Goal: Task Accomplishment & Management: Use online tool/utility

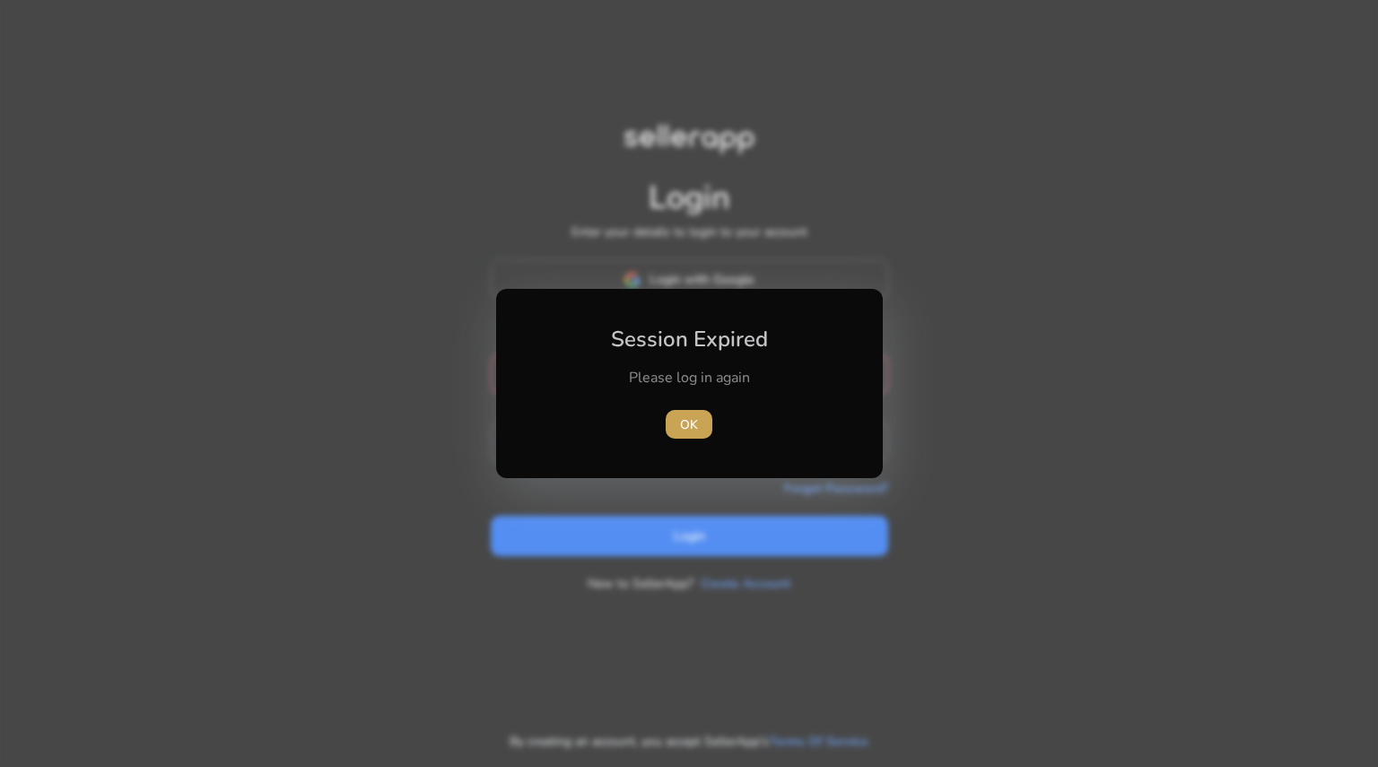
click at [678, 422] on span "button" at bounding box center [689, 424] width 47 height 43
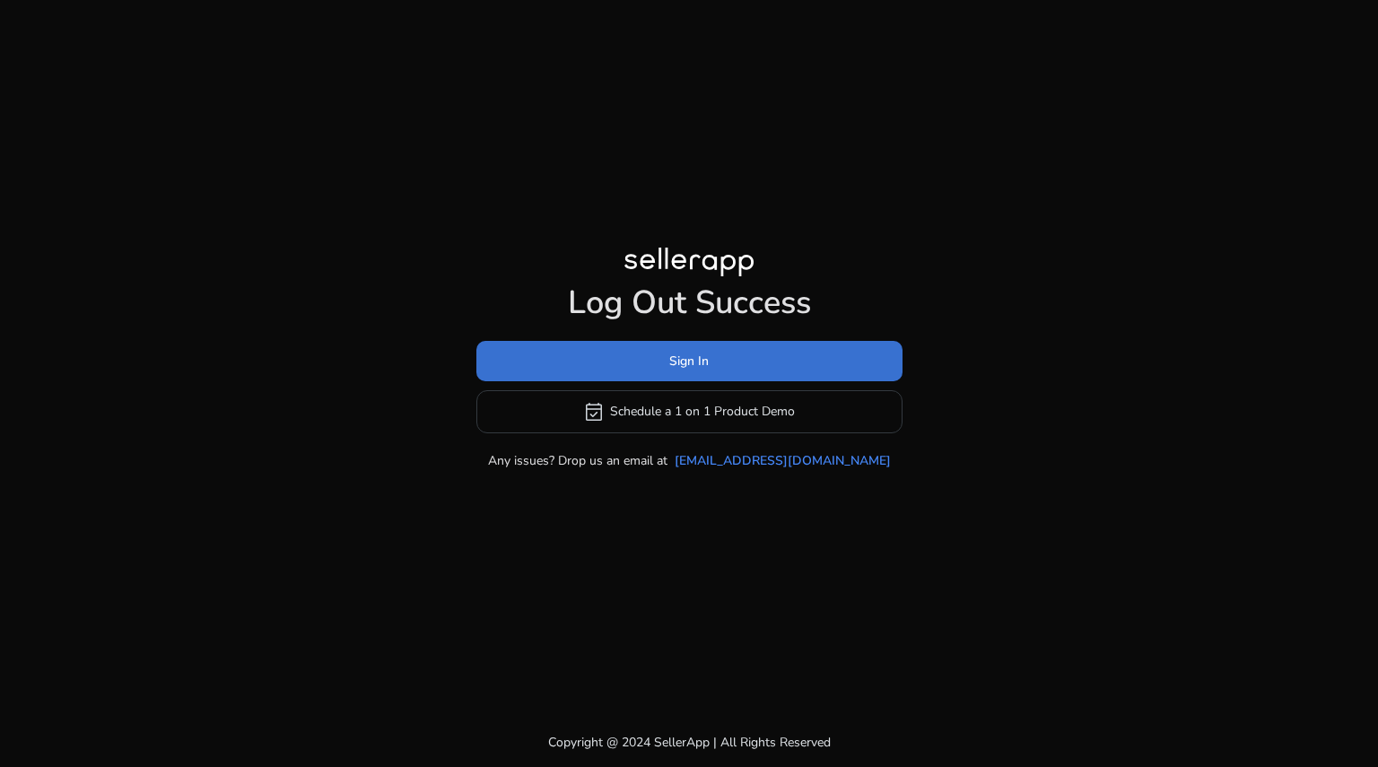
click at [691, 362] on span "Sign In" at bounding box center [688, 361] width 39 height 19
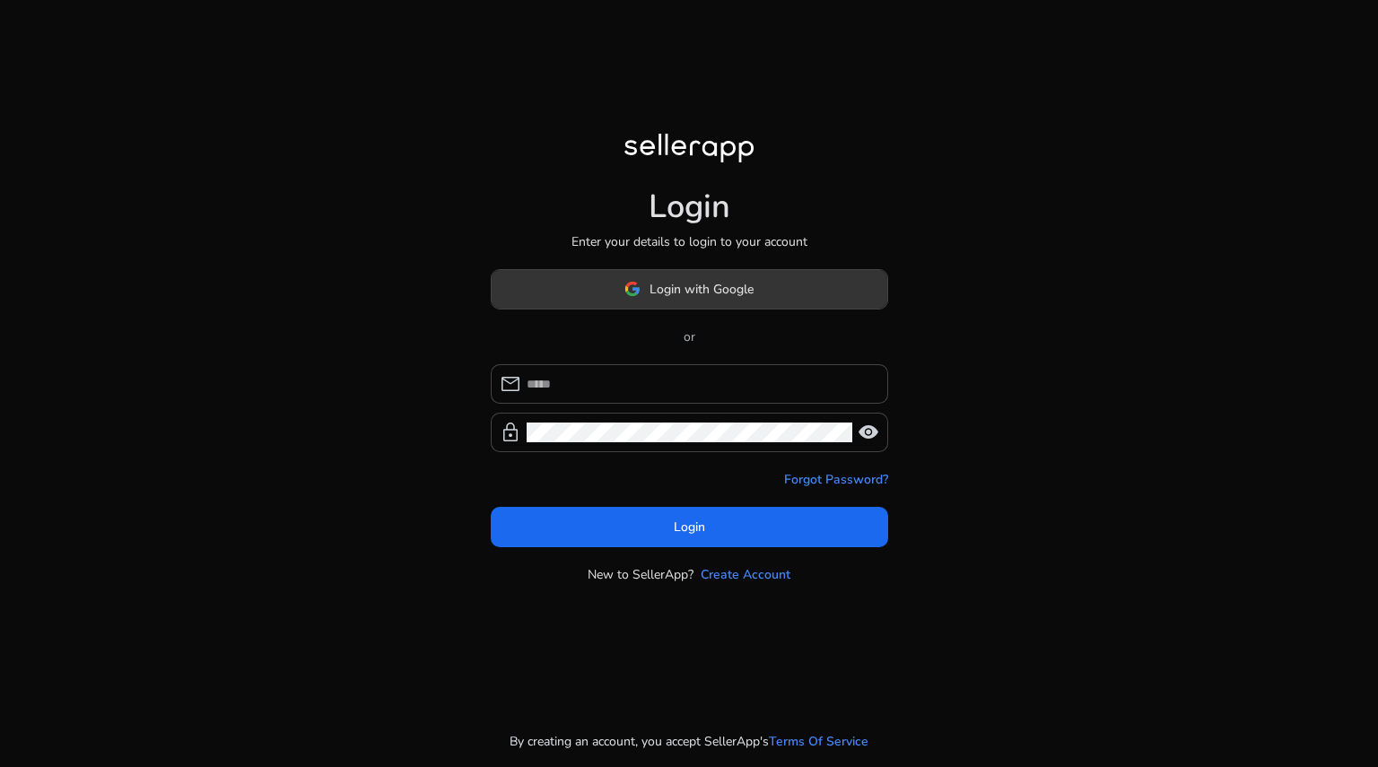
click at [718, 276] on span at bounding box center [690, 288] width 396 height 43
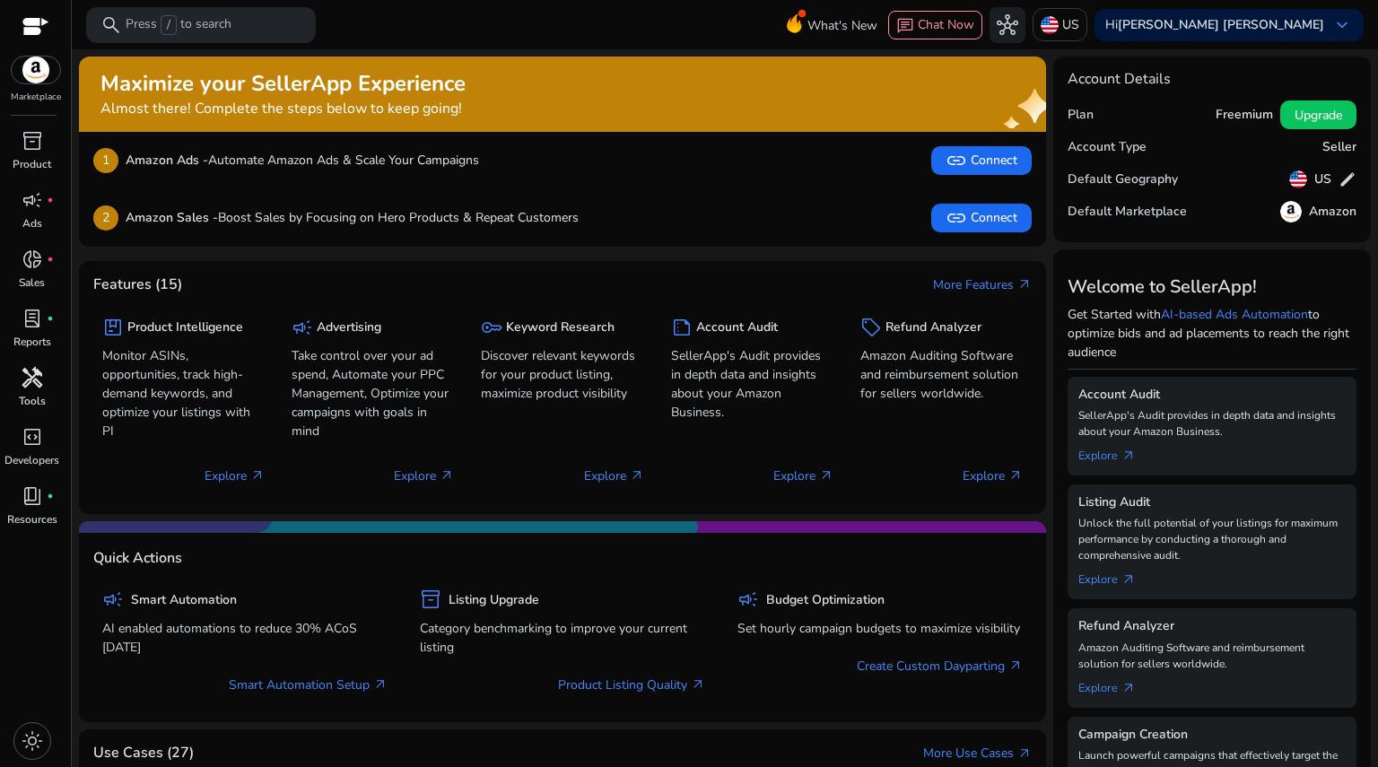
drag, startPoint x: 1264, startPoint y: 0, endPoint x: 33, endPoint y: 389, distance: 1290.8
click at [33, 388] on span "handyman" at bounding box center [33, 378] width 22 height 22
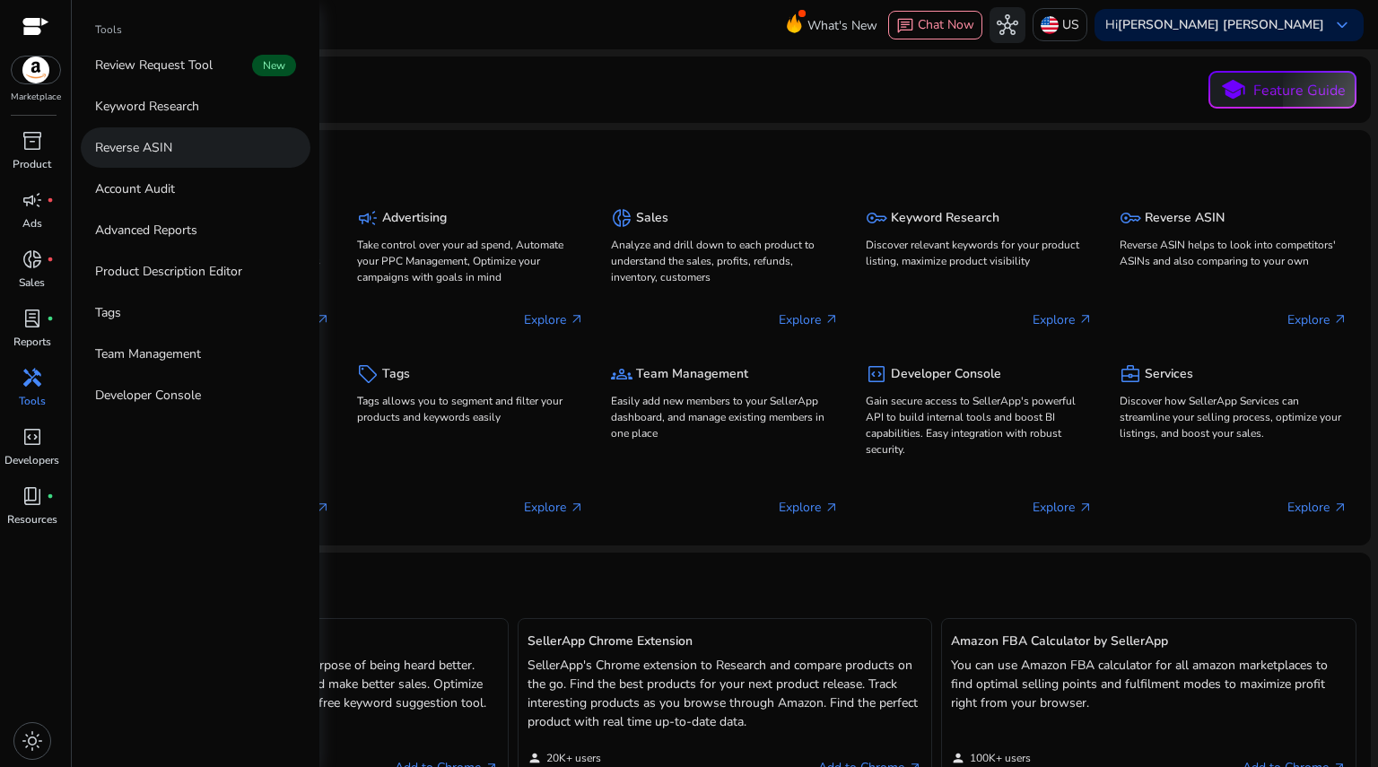
click at [170, 139] on p "Reverse ASIN" at bounding box center [133, 147] width 77 height 19
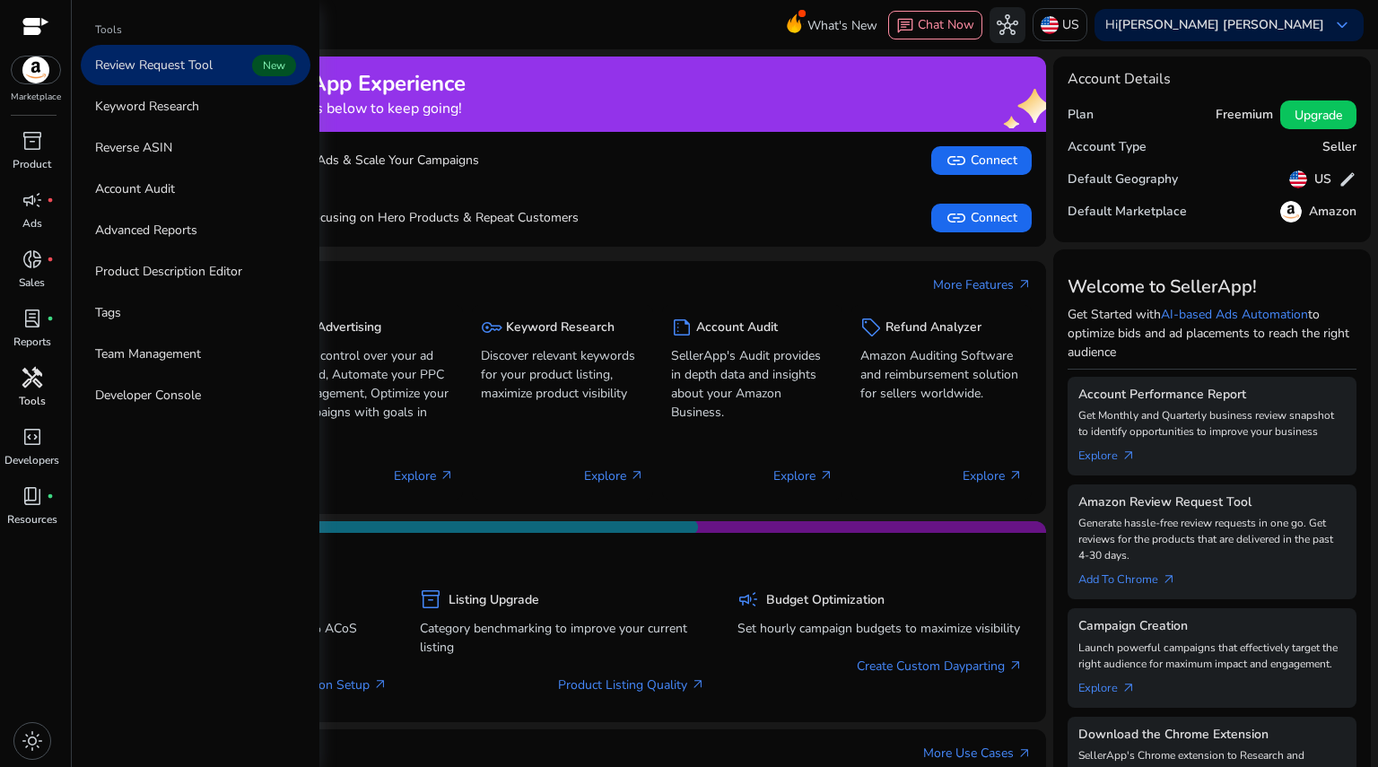
click at [25, 372] on span "handyman" at bounding box center [33, 378] width 22 height 22
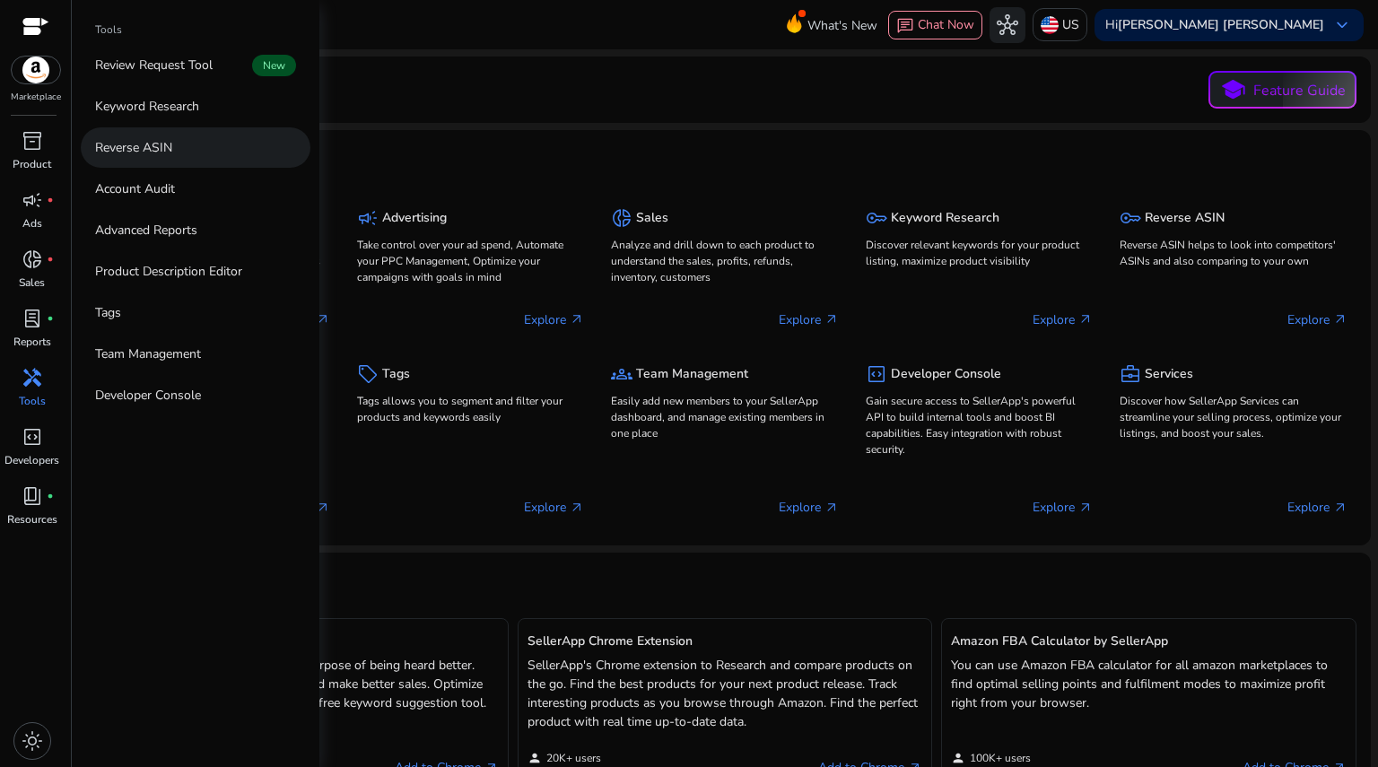
click at [158, 148] on p "Reverse ASIN" at bounding box center [133, 147] width 77 height 19
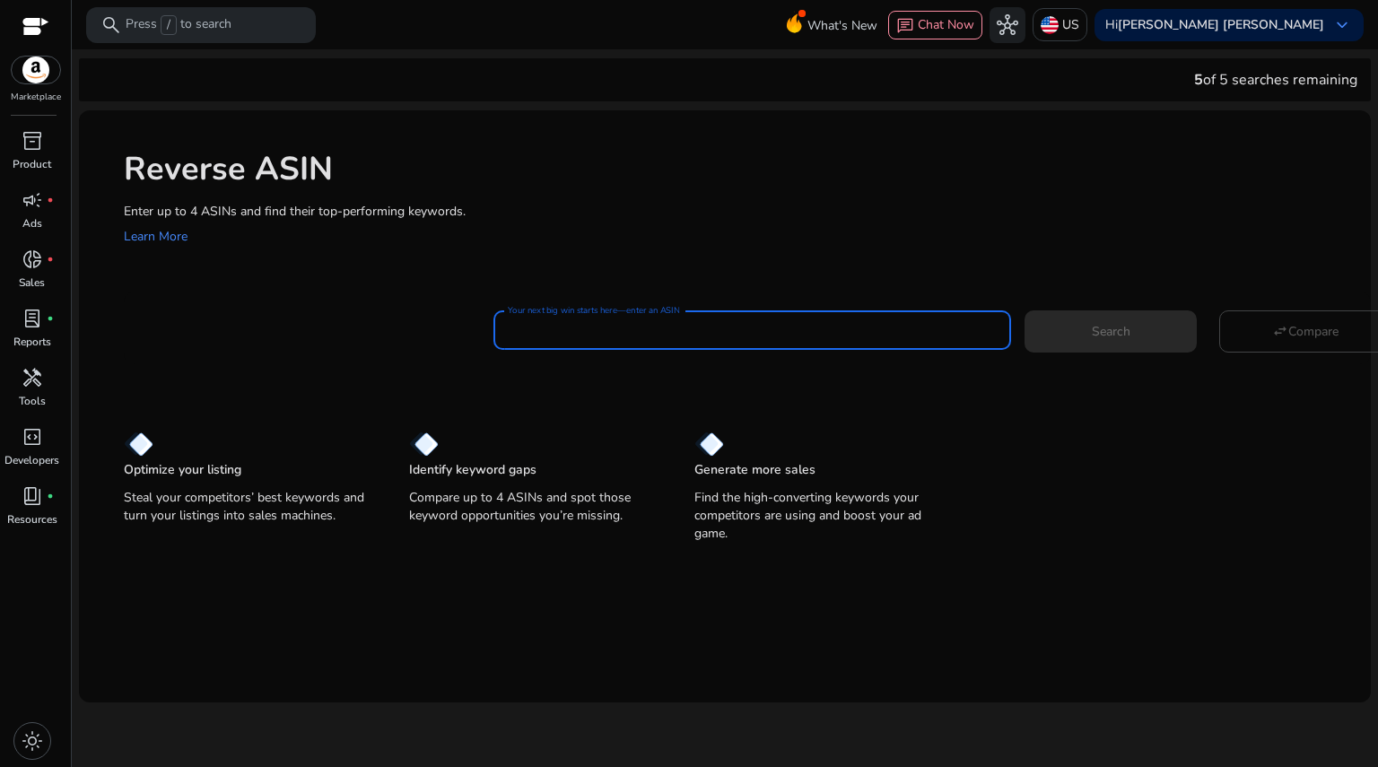
click at [679, 337] on input "Your next big win starts here—enter an ASIN" at bounding box center [752, 330] width 489 height 20
paste input "**********"
type input "**********"
click at [1117, 340] on span "Search" at bounding box center [1111, 331] width 39 height 19
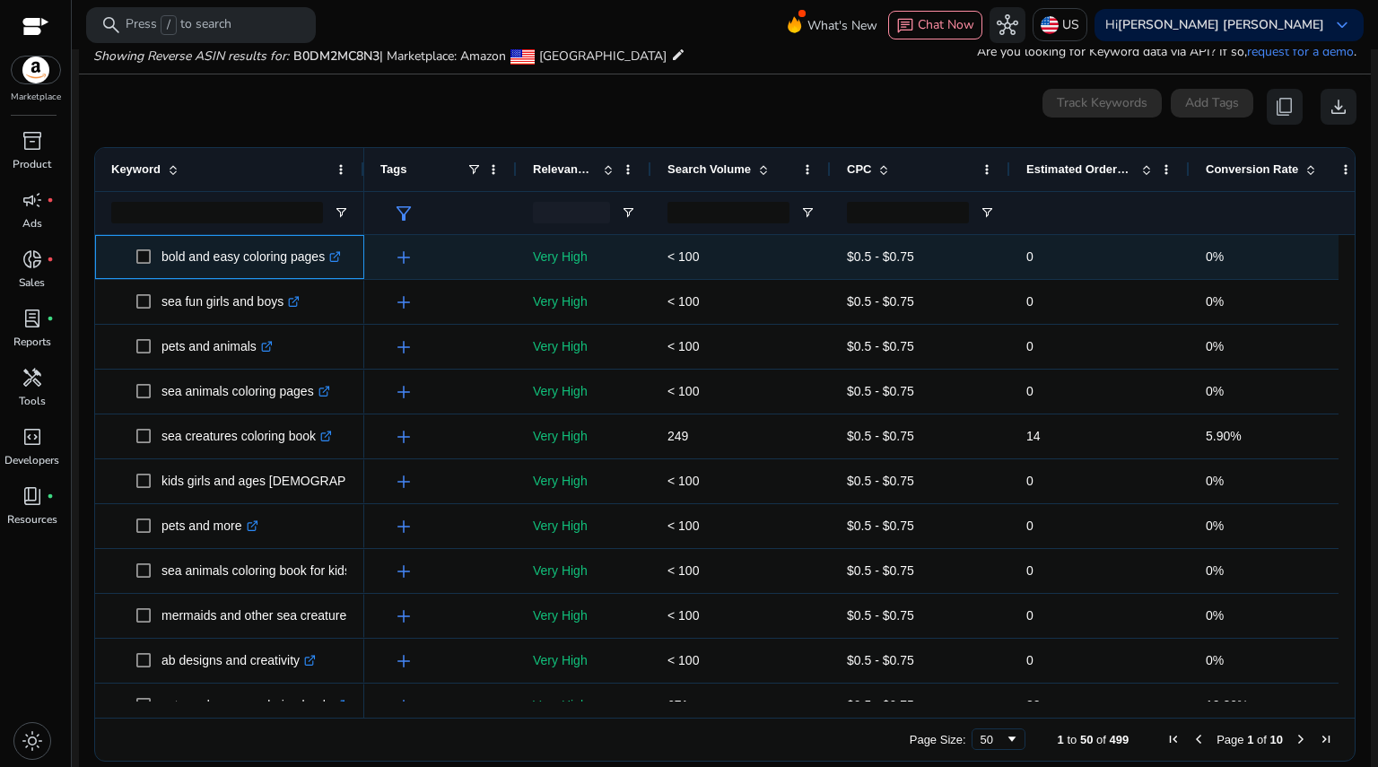
drag, startPoint x: 162, startPoint y: 257, endPoint x: 324, endPoint y: 269, distance: 161.9
click at [324, 269] on p "bold and easy coloring pages .st0{fill:#2c8af8}" at bounding box center [250, 257] width 179 height 37
copy p "bold and easy coloring pages"
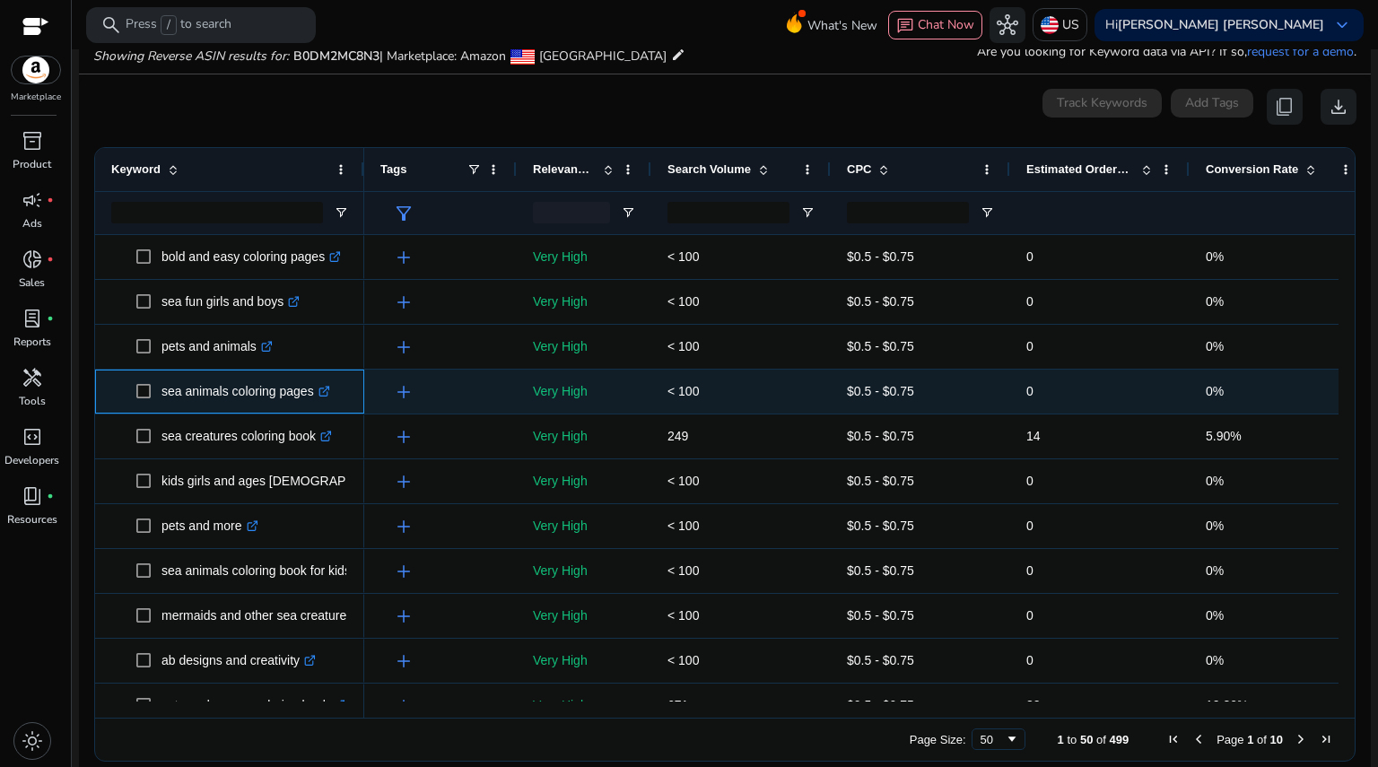
drag, startPoint x: 161, startPoint y: 389, endPoint x: 309, endPoint y: 405, distance: 148.9
click at [309, 405] on span "sea animals coloring pages .st0{fill:#2c8af8}" at bounding box center [242, 391] width 212 height 37
copy span "sea animals coloring pages"
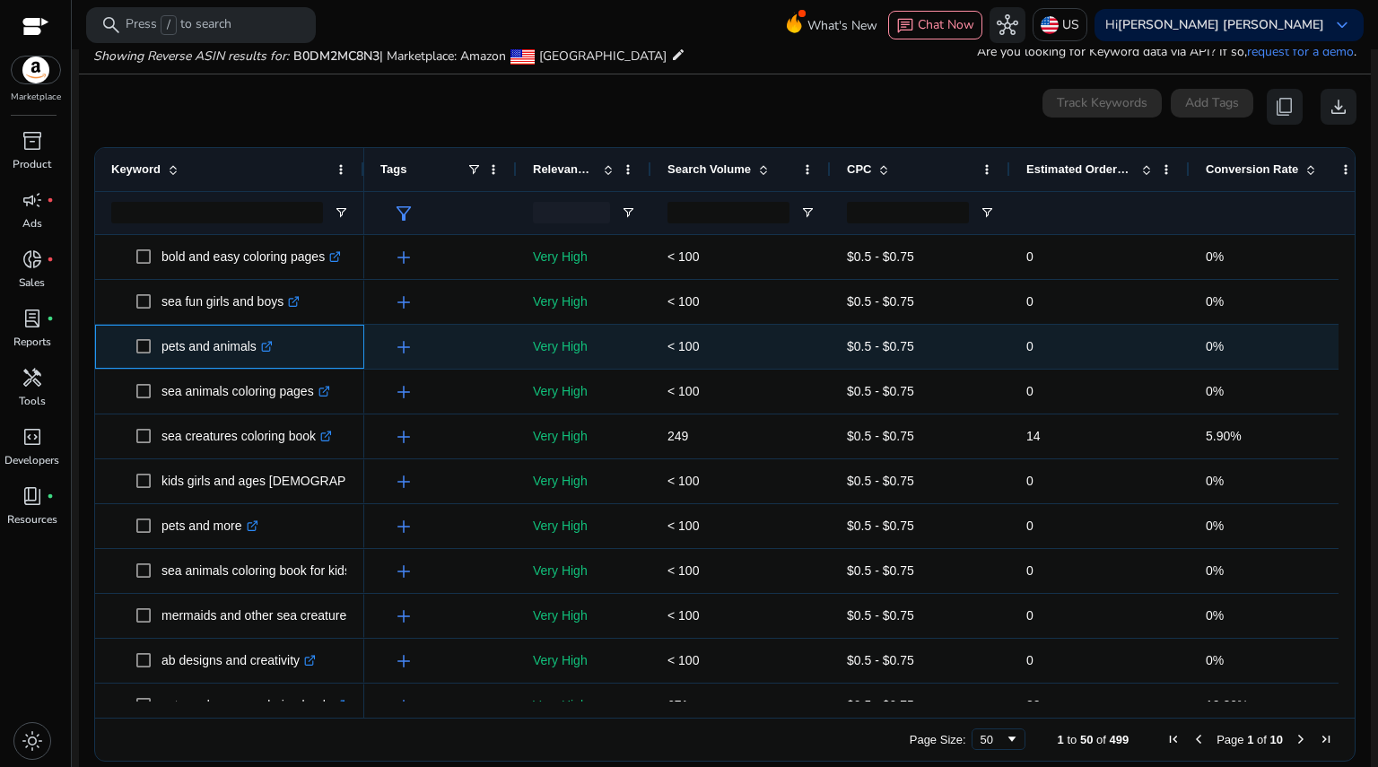
drag, startPoint x: 158, startPoint y: 346, endPoint x: 256, endPoint y: 359, distance: 98.6
click at [256, 359] on span "pets and animals .st0{fill:#2c8af8}" at bounding box center [242, 346] width 212 height 37
copy span "pets and animals"
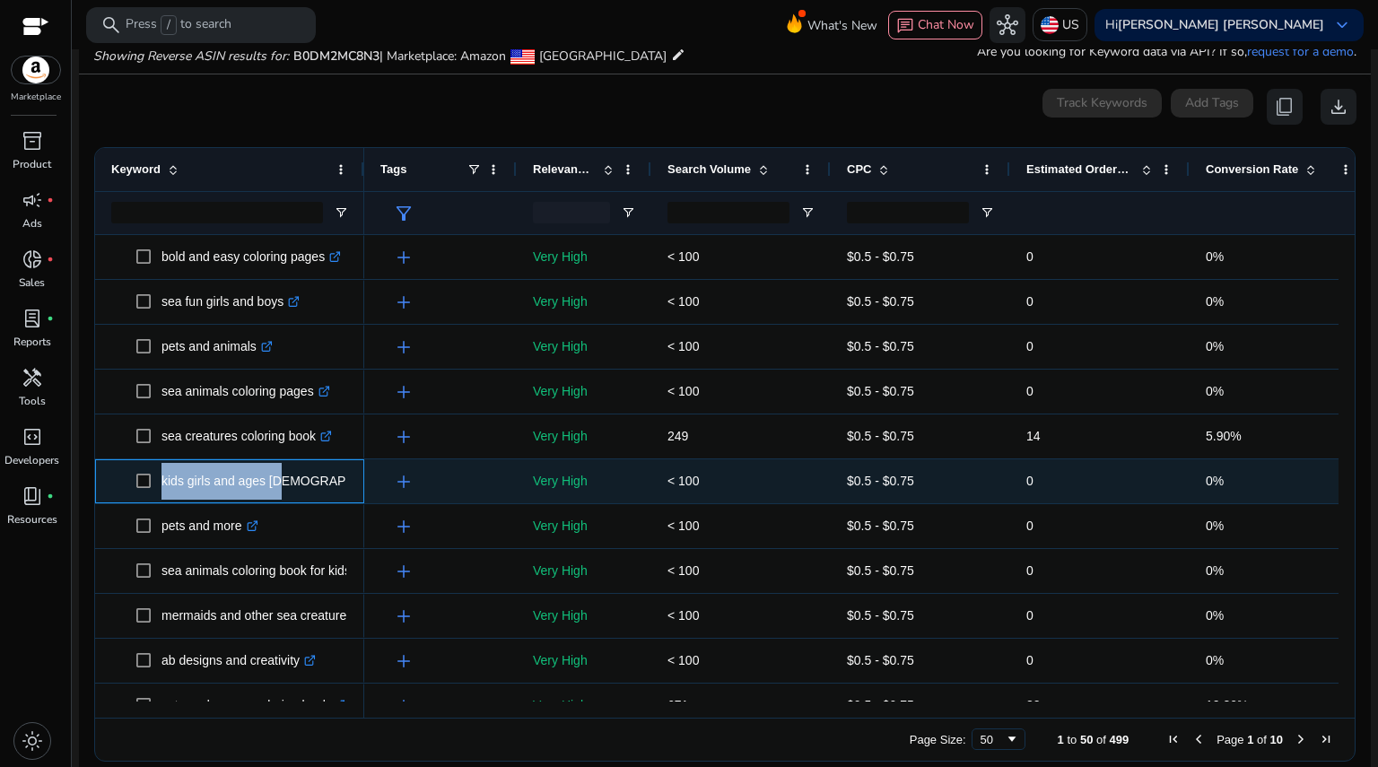
drag, startPoint x: 160, startPoint y: 483, endPoint x: 271, endPoint y: 492, distance: 111.7
click at [271, 492] on span "kids girls and ages [DEMOGRAPHIC_DATA] .st0{fill:#2c8af8}" at bounding box center [242, 481] width 212 height 37
copy span "kids girls and ages [DEMOGRAPHIC_DATA]"
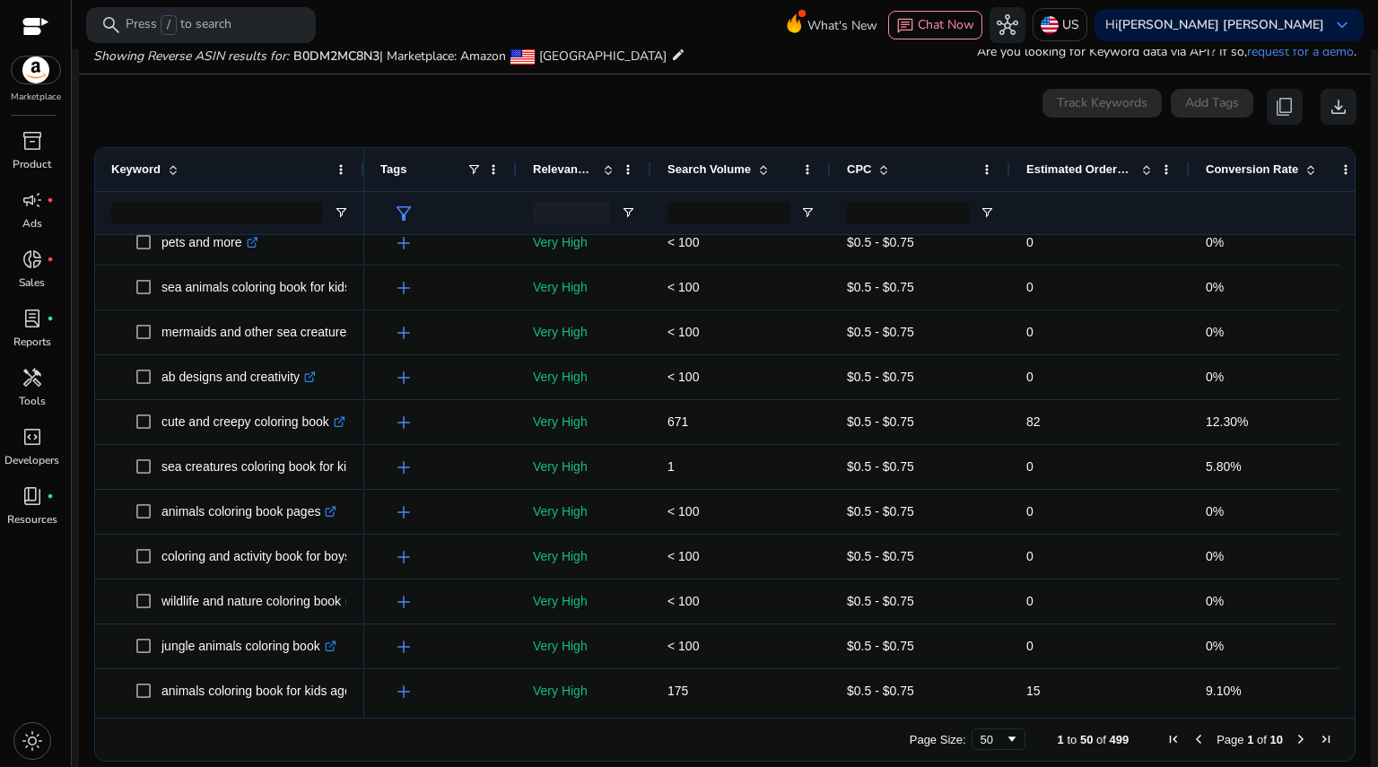
scroll to position [284, 0]
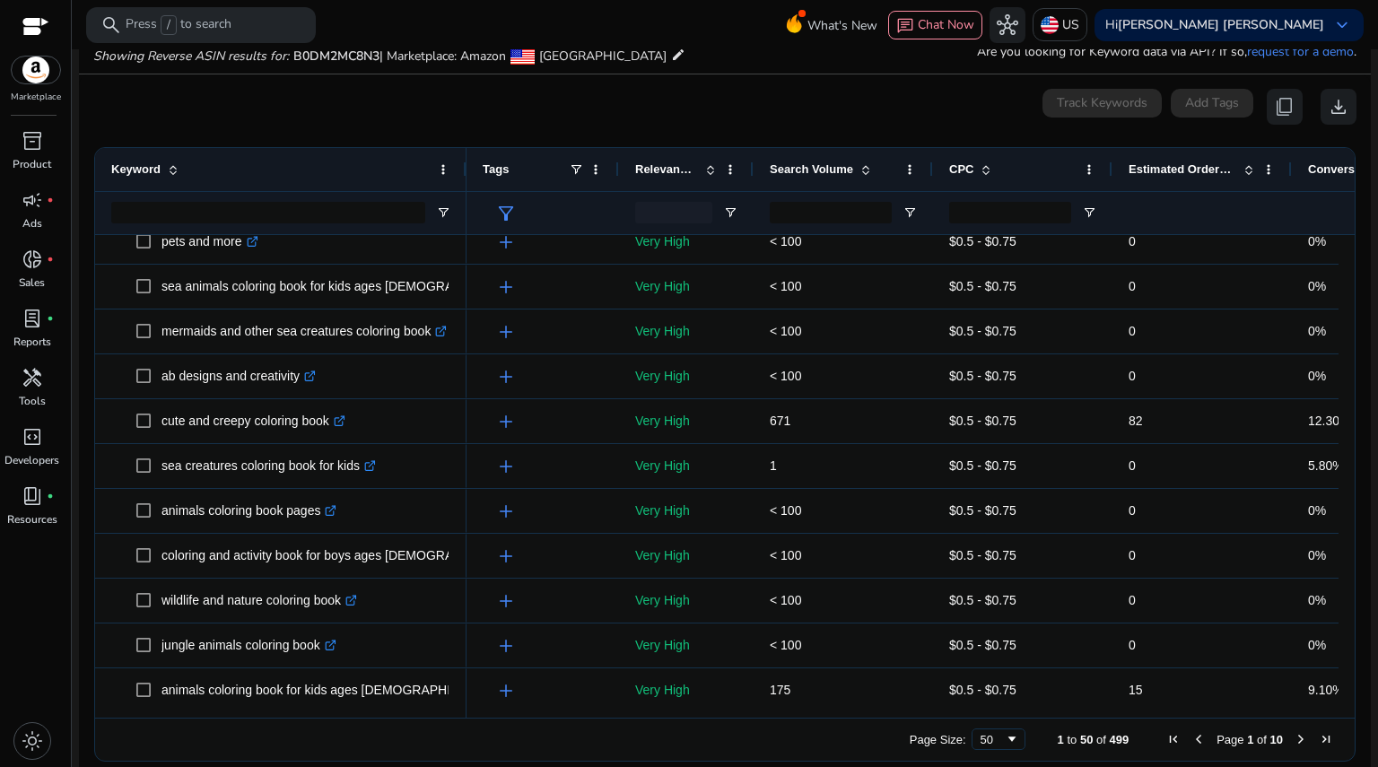
drag, startPoint x: 362, startPoint y: 162, endPoint x: 465, endPoint y: 192, distance: 106.5
click at [465, 192] on div "Keyword" at bounding box center [280, 191] width 371 height 86
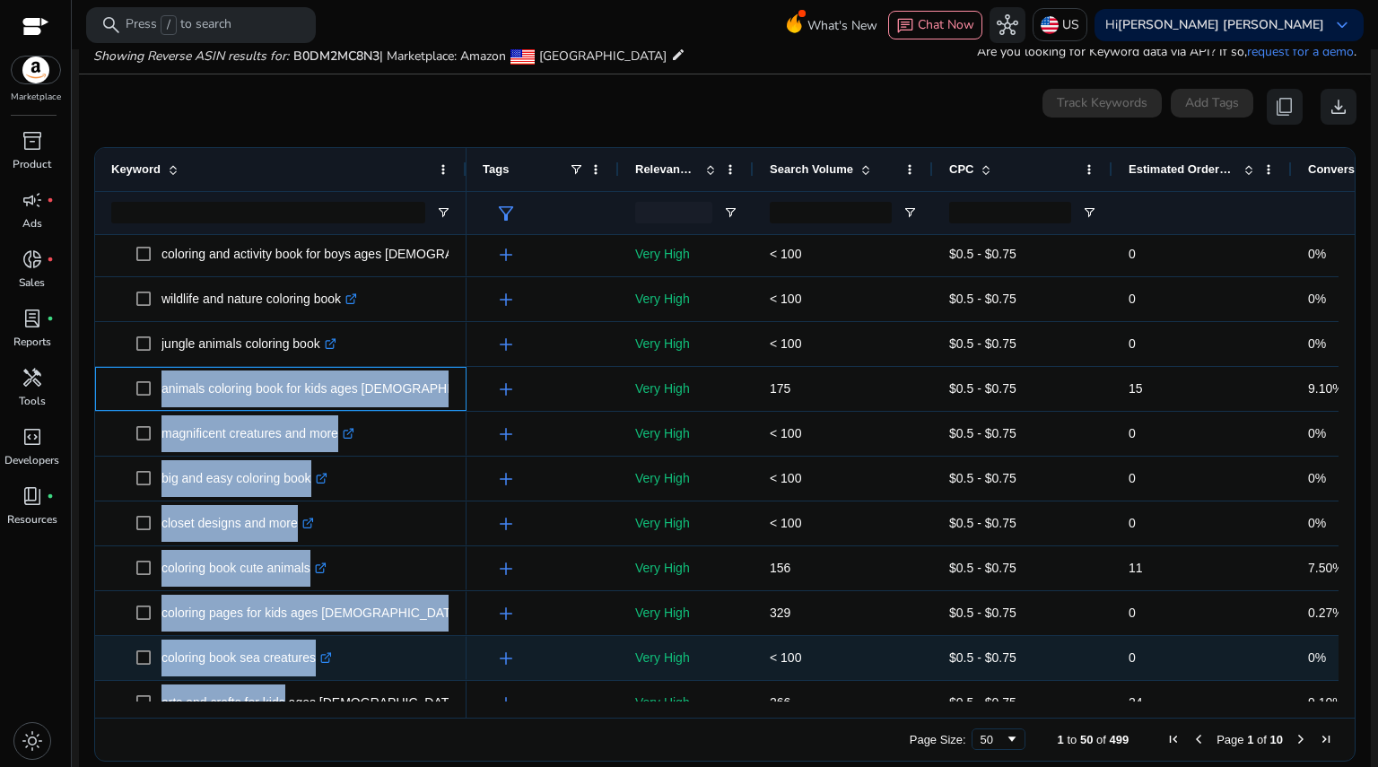
scroll to position [673, 0]
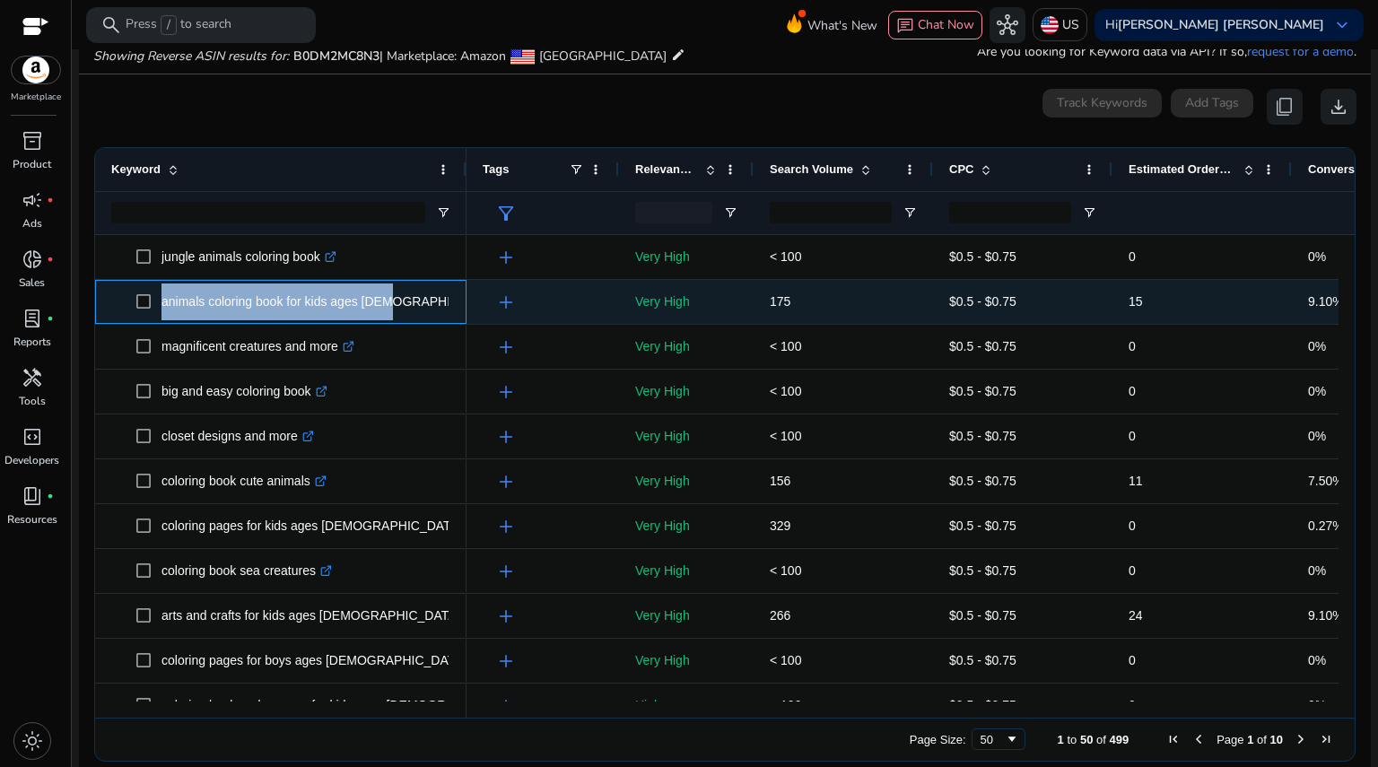
drag, startPoint x: 160, startPoint y: 681, endPoint x: 382, endPoint y: 317, distance: 426.7
click at [382, 317] on span "animals coloring book for kids ages [DEMOGRAPHIC_DATA] .st0{fill:#2c8af8}" at bounding box center [293, 301] width 314 height 37
copy span "animals coloring book for kids ages [DEMOGRAPHIC_DATA]"
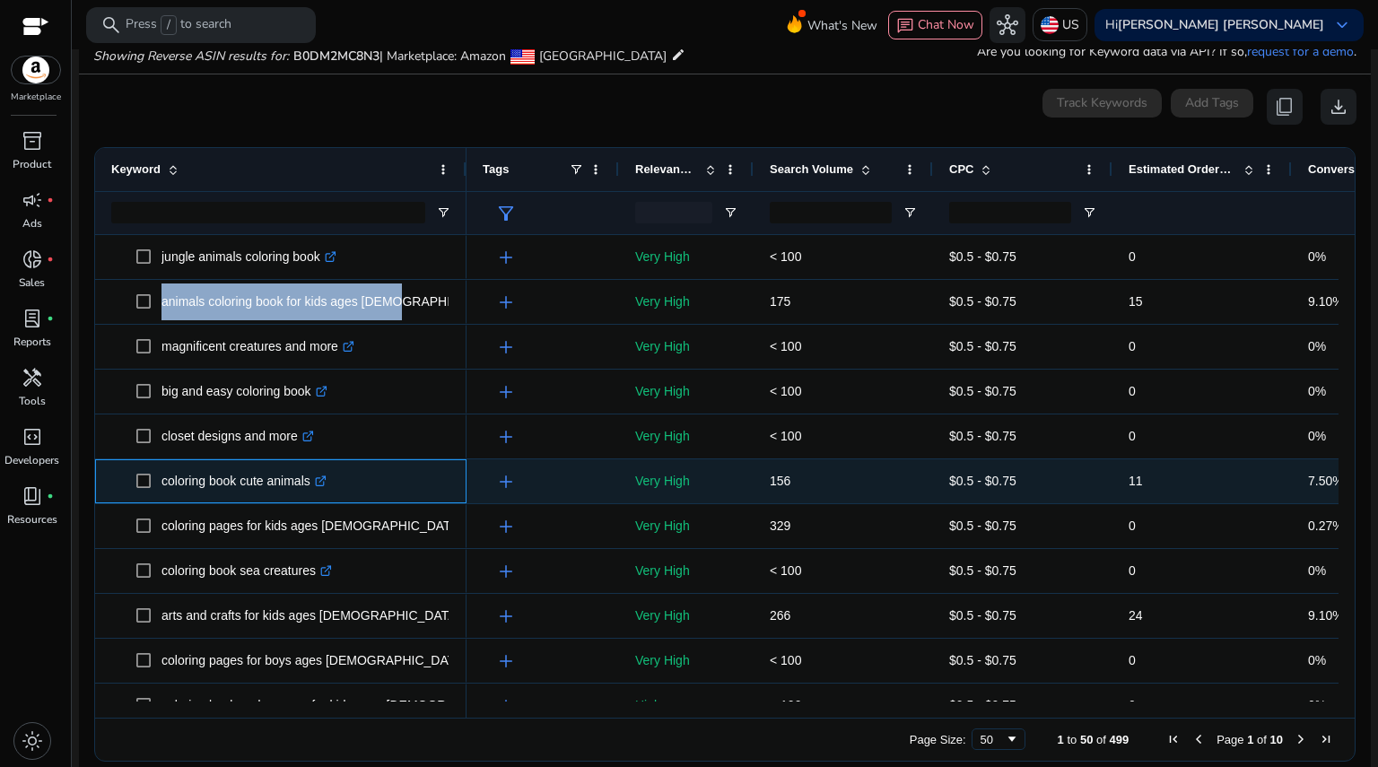
drag, startPoint x: 161, startPoint y: 479, endPoint x: 311, endPoint y: 490, distance: 150.2
click at [311, 490] on p "coloring book cute animals .st0{fill:#2c8af8}" at bounding box center [243, 481] width 165 height 37
drag, startPoint x: 164, startPoint y: 481, endPoint x: 313, endPoint y: 480, distance: 148.9
click at [313, 480] on p "coloring book cute animals .st0{fill:#2c8af8}" at bounding box center [243, 481] width 165 height 37
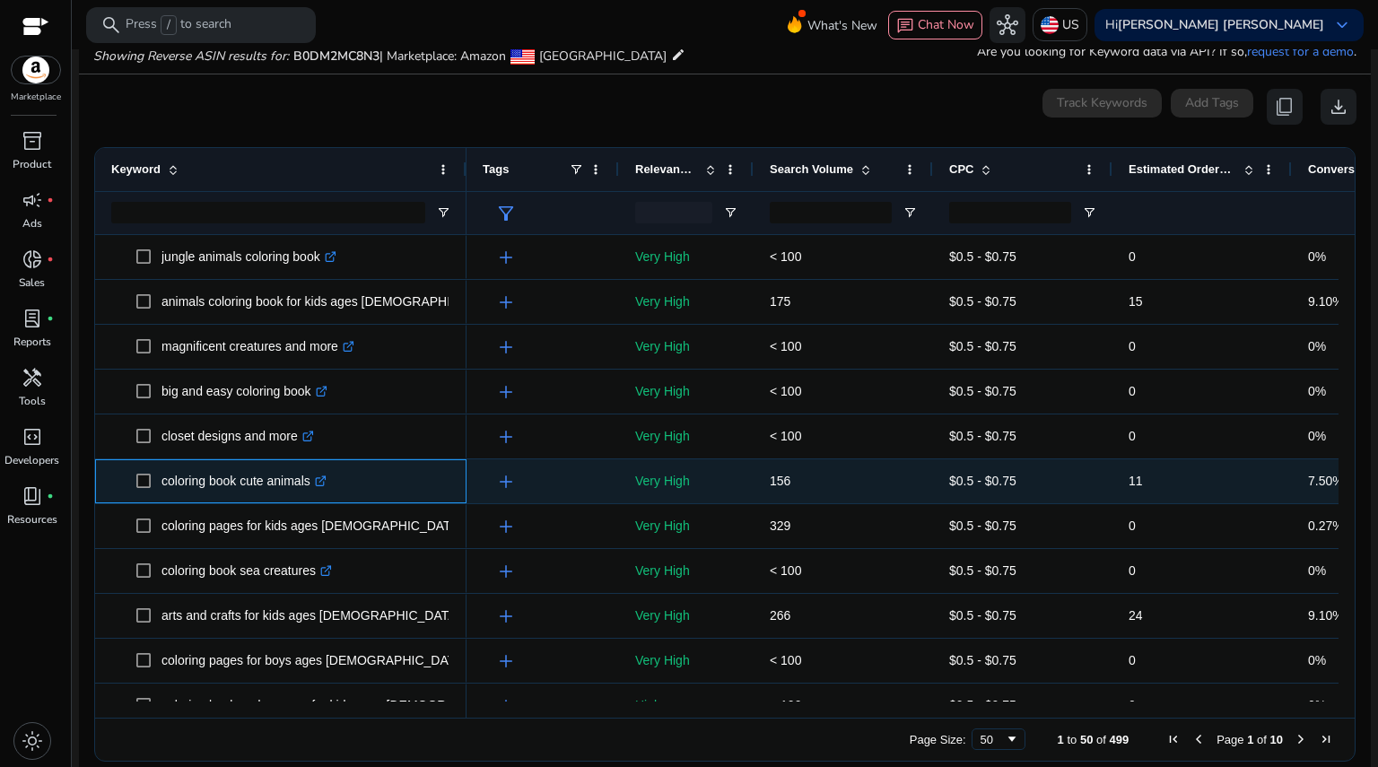
copy p "coloring book cute animals"
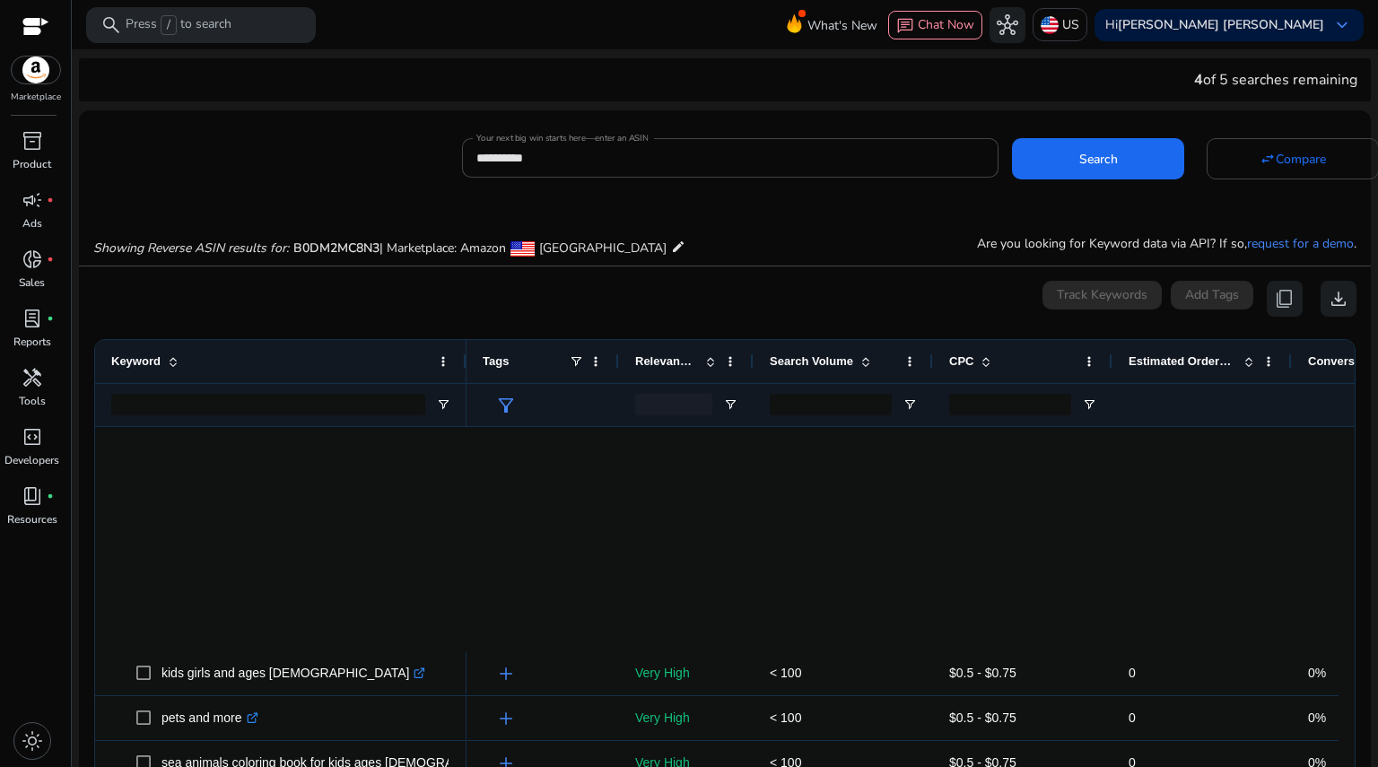
scroll to position [673, 0]
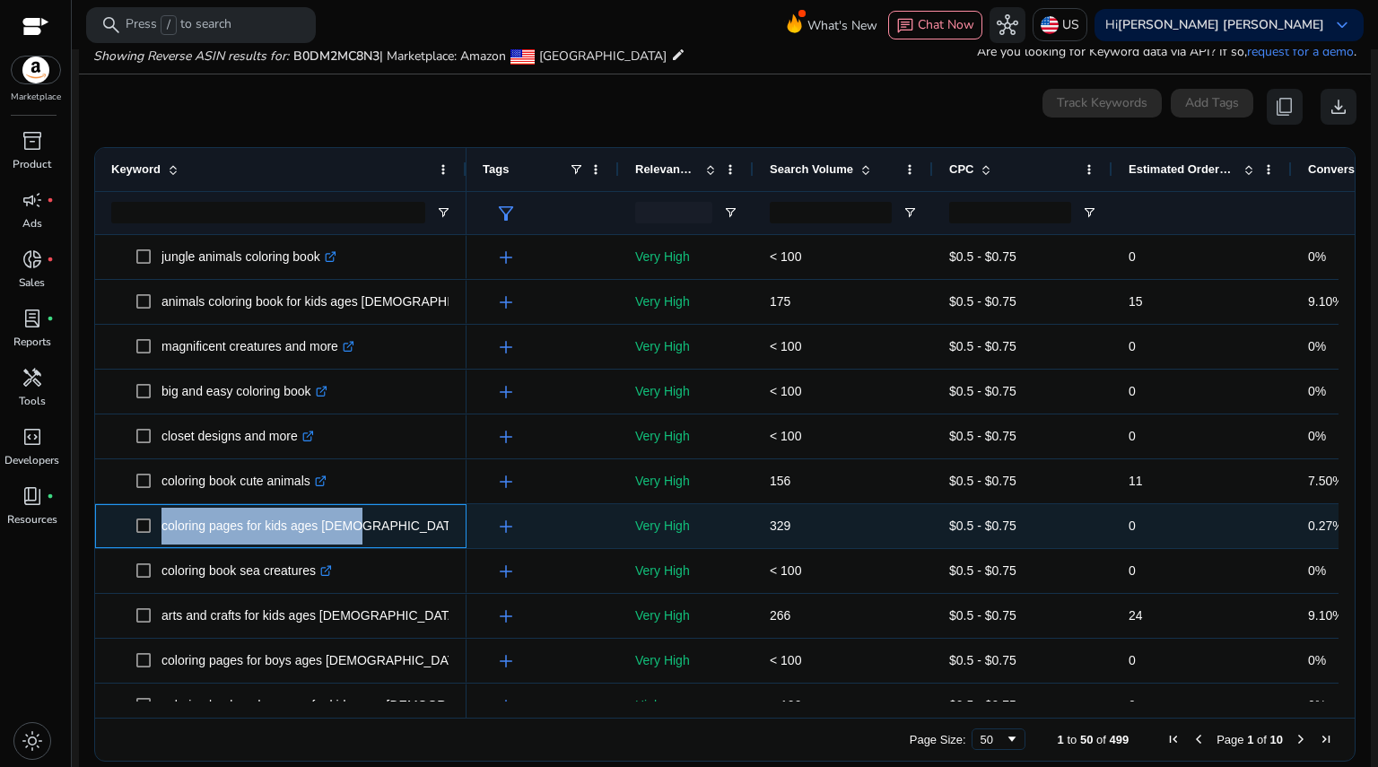
drag, startPoint x: 158, startPoint y: 524, endPoint x: 344, endPoint y: 534, distance: 186.8
click at [344, 534] on span "coloring pages for kids ages 8-12 .st0{fill:#2c8af8}" at bounding box center [293, 526] width 314 height 37
copy span "coloring pages for kids ages [DEMOGRAPHIC_DATA]"
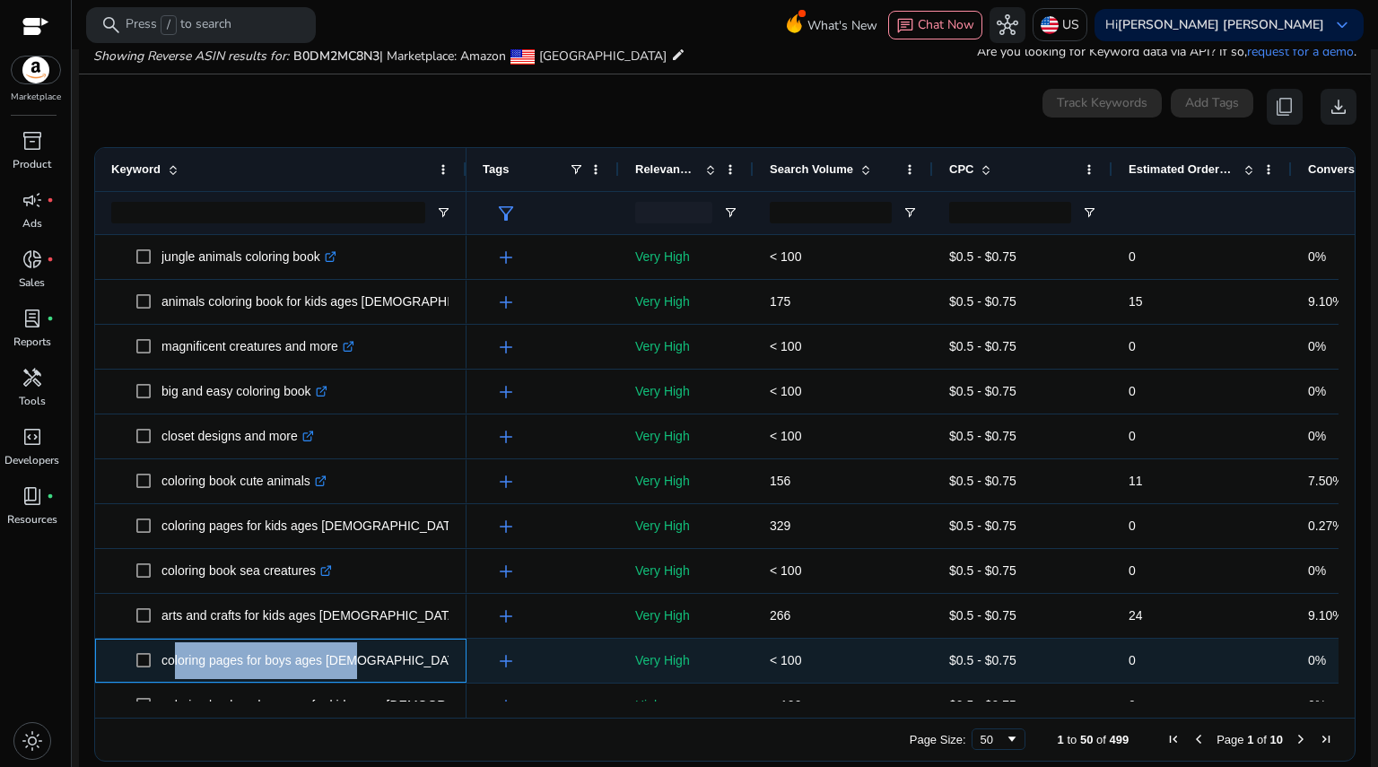
drag, startPoint x: 165, startPoint y: 658, endPoint x: 344, endPoint y: 673, distance: 180.0
click at [344, 673] on p "coloring pages for boys ages 4-8 .st0{fill:#2c8af8}" at bounding box center [321, 660] width 321 height 37
copy p "oloring pages for boys ages 4-8"
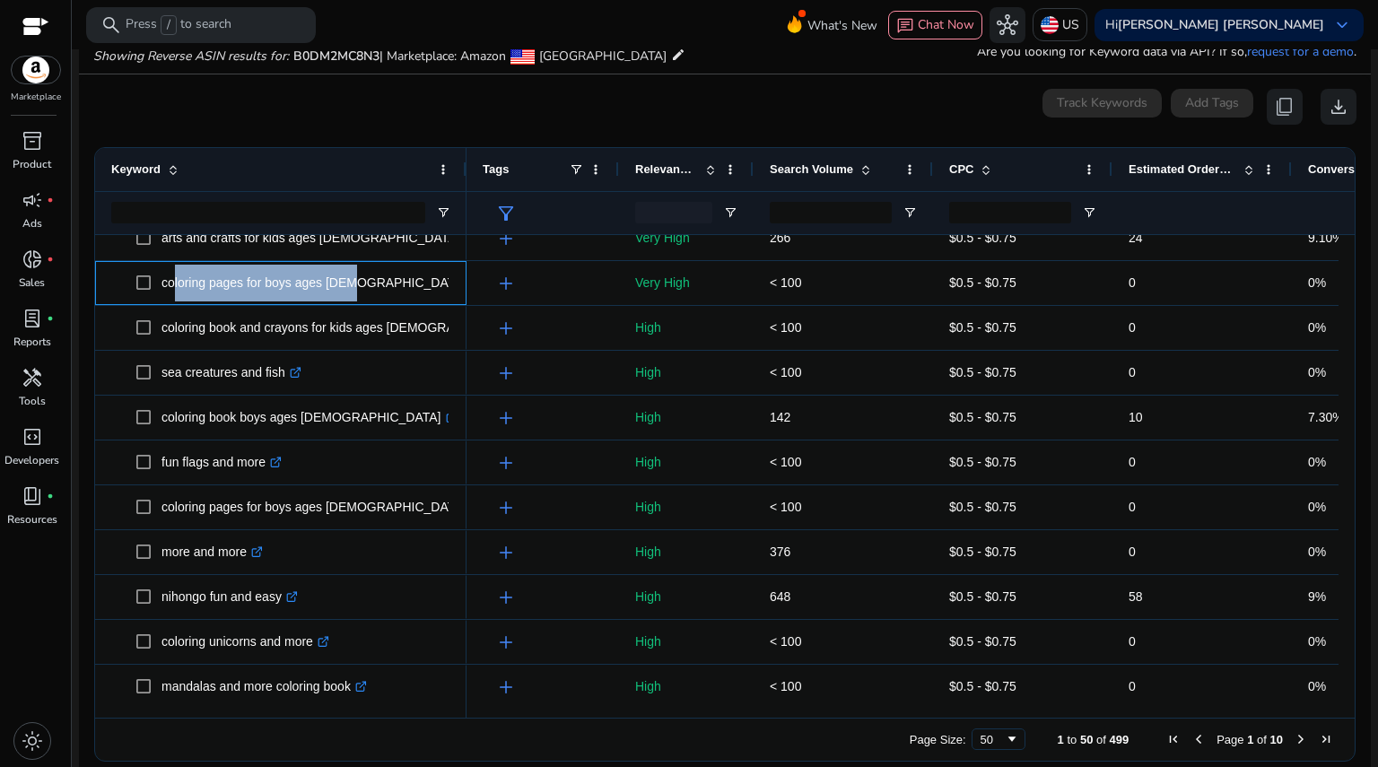
scroll to position [1051, 0]
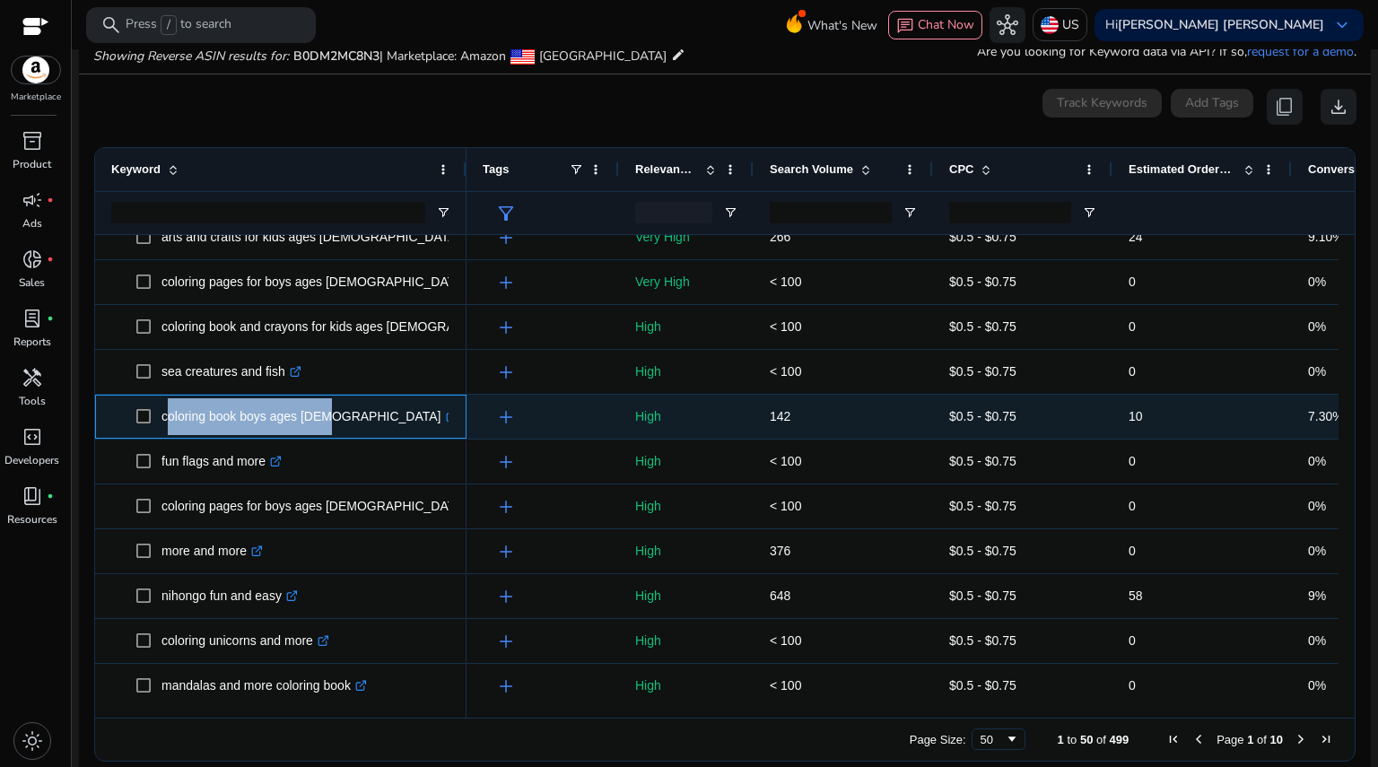
drag, startPoint x: 161, startPoint y: 417, endPoint x: 321, endPoint y: 414, distance: 159.7
click at [321, 414] on p "coloring book boys ages 4-8 .st0{fill:#2c8af8}" at bounding box center [309, 416] width 296 height 37
copy p "coloring book boys ages [DEMOGRAPHIC_DATA]"
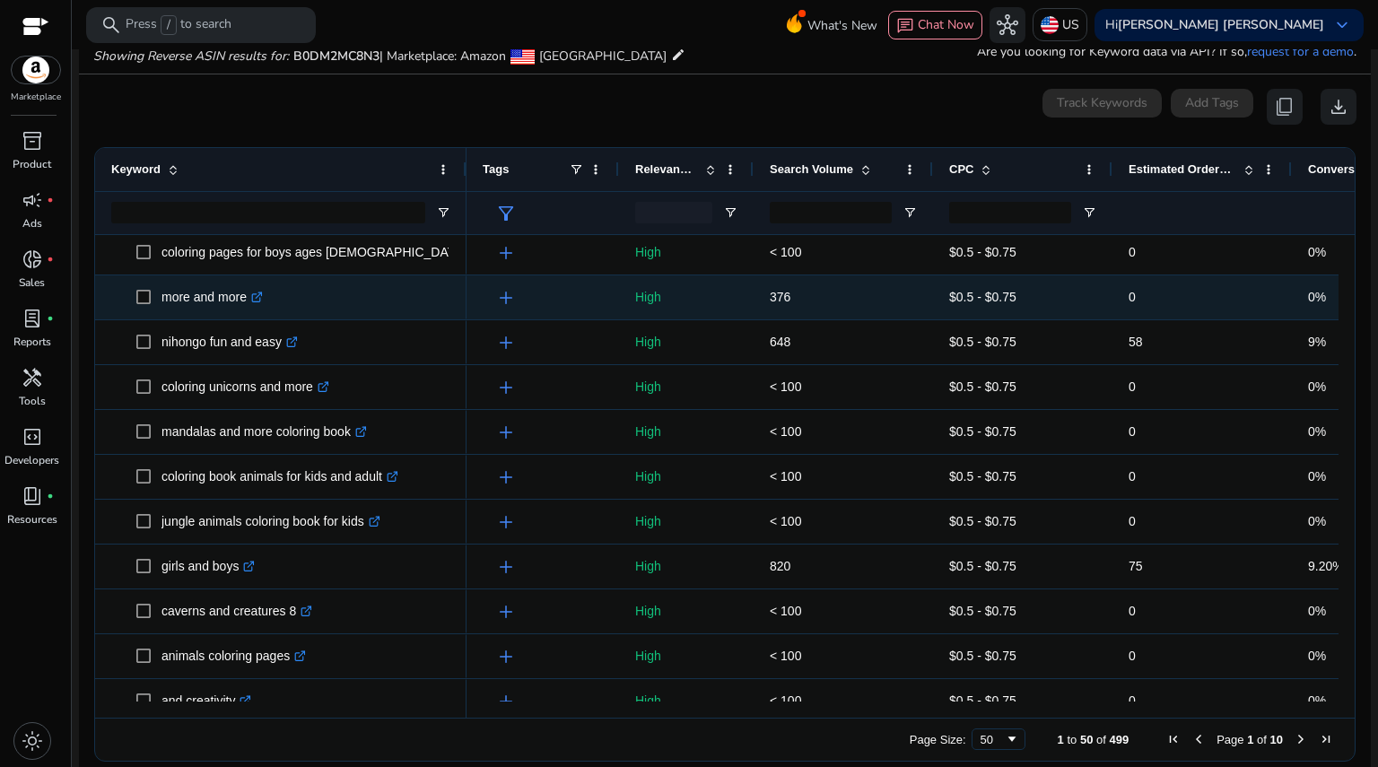
scroll to position [0, 0]
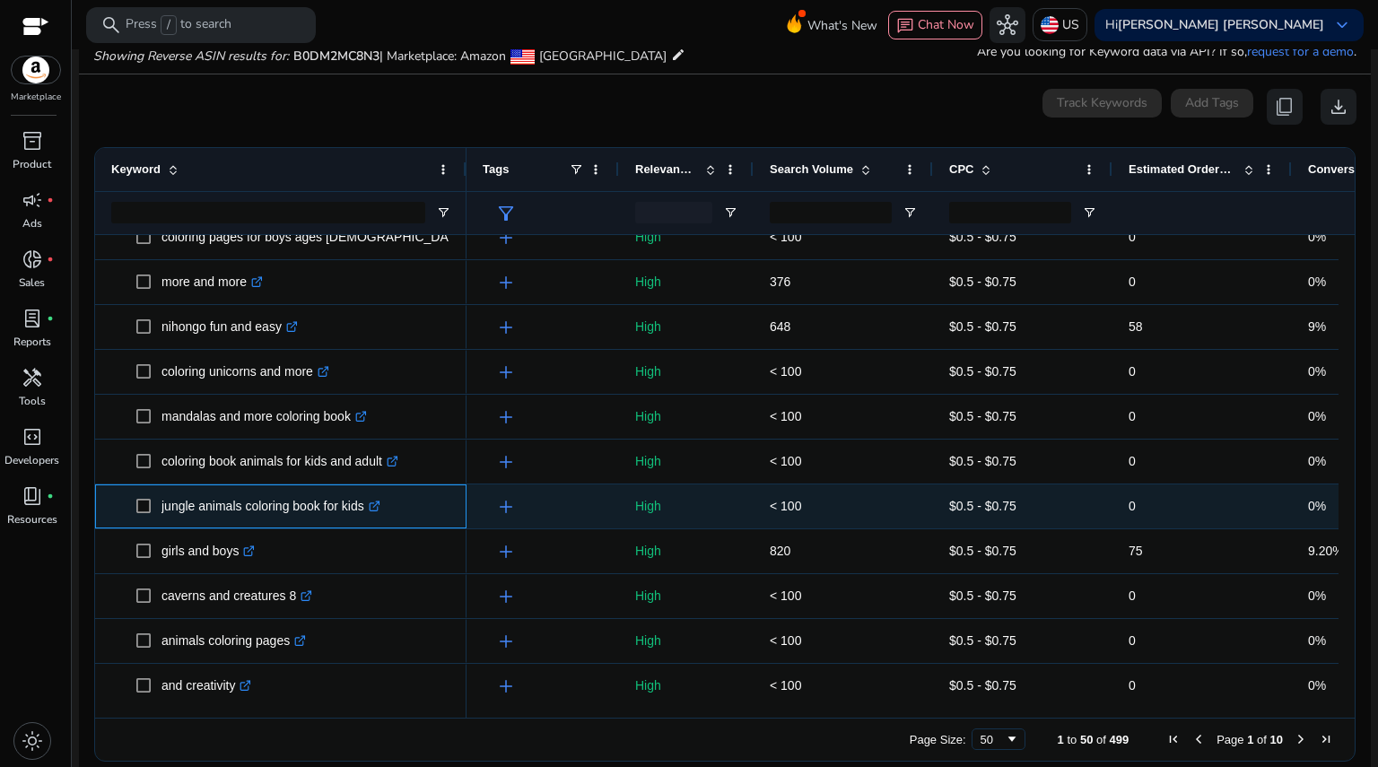
drag, startPoint x: 161, startPoint y: 504, endPoint x: 369, endPoint y: 517, distance: 208.5
click at [369, 517] on span "jungle animals coloring book for kids .st0{fill:#2c8af8}" at bounding box center [293, 506] width 314 height 37
copy span "jungle animals coloring book for kids"
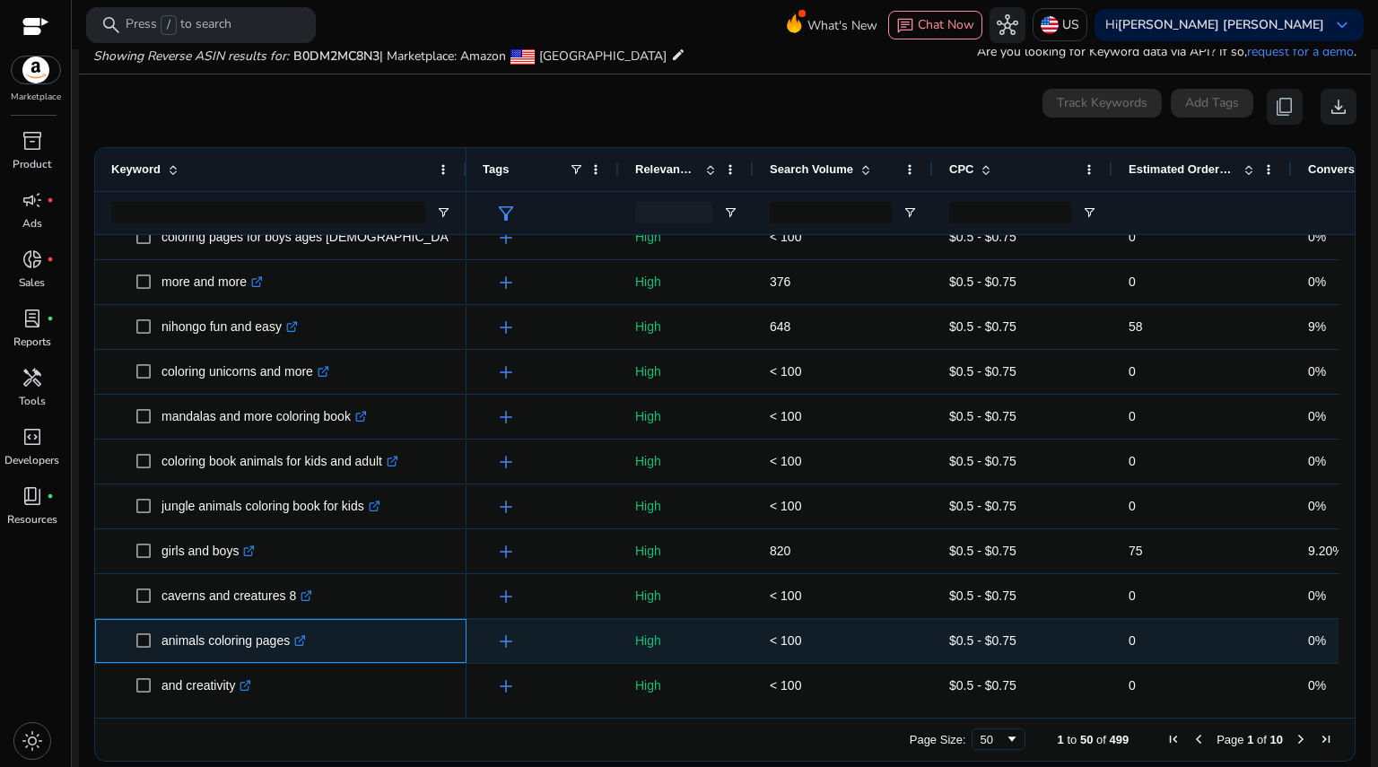
drag, startPoint x: 164, startPoint y: 637, endPoint x: 291, endPoint y: 649, distance: 127.1
click at [291, 649] on p "animals coloring pages .st0{fill:#2c8af8}" at bounding box center [233, 641] width 144 height 37
copy p "animals coloring pages"
